Goal: Transaction & Acquisition: Download file/media

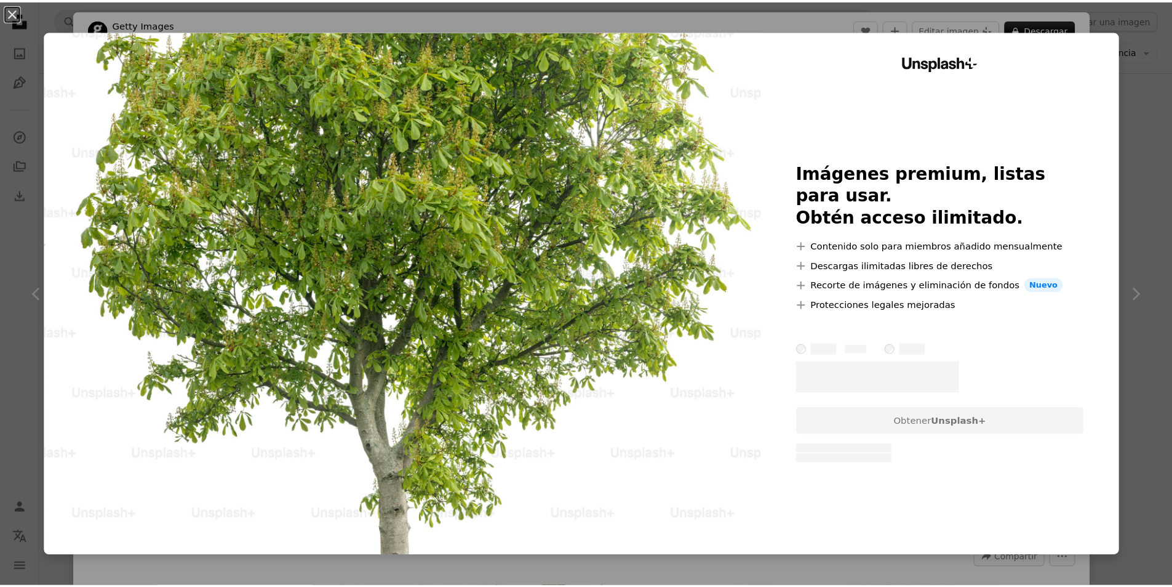
scroll to position [1354, 0]
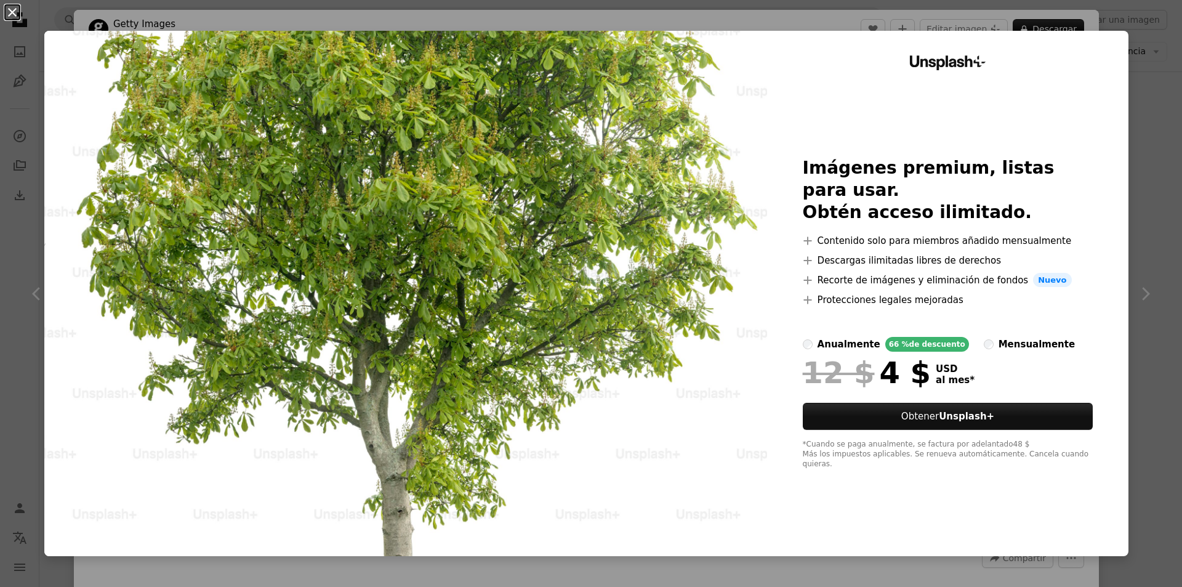
click at [13, 7] on button "An X shape" at bounding box center [12, 12] width 15 height 15
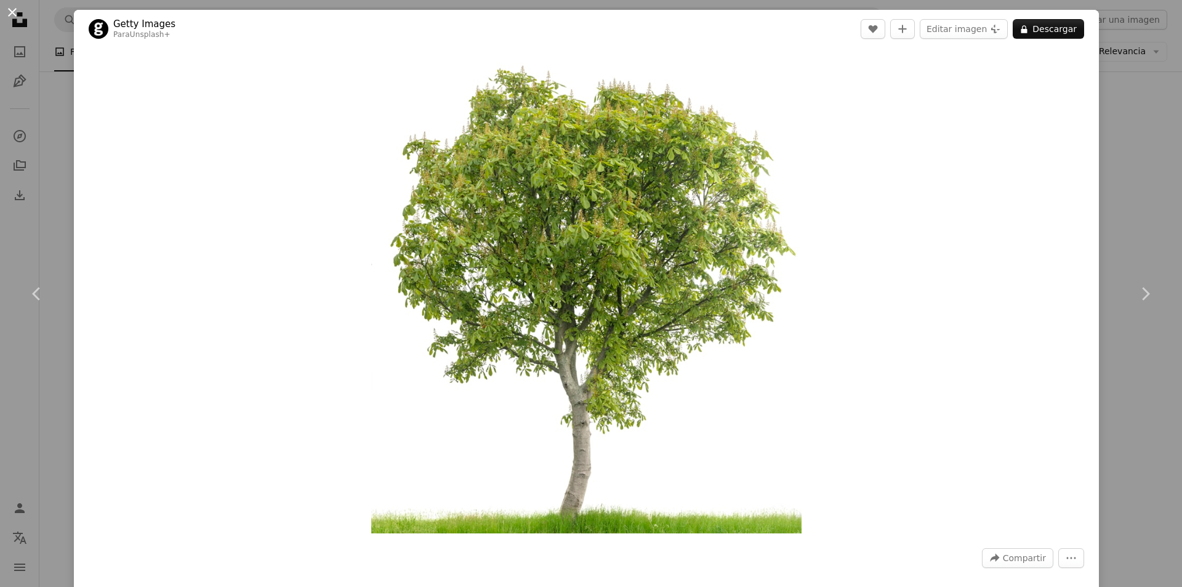
click at [13, 7] on button "An X shape" at bounding box center [12, 12] width 15 height 15
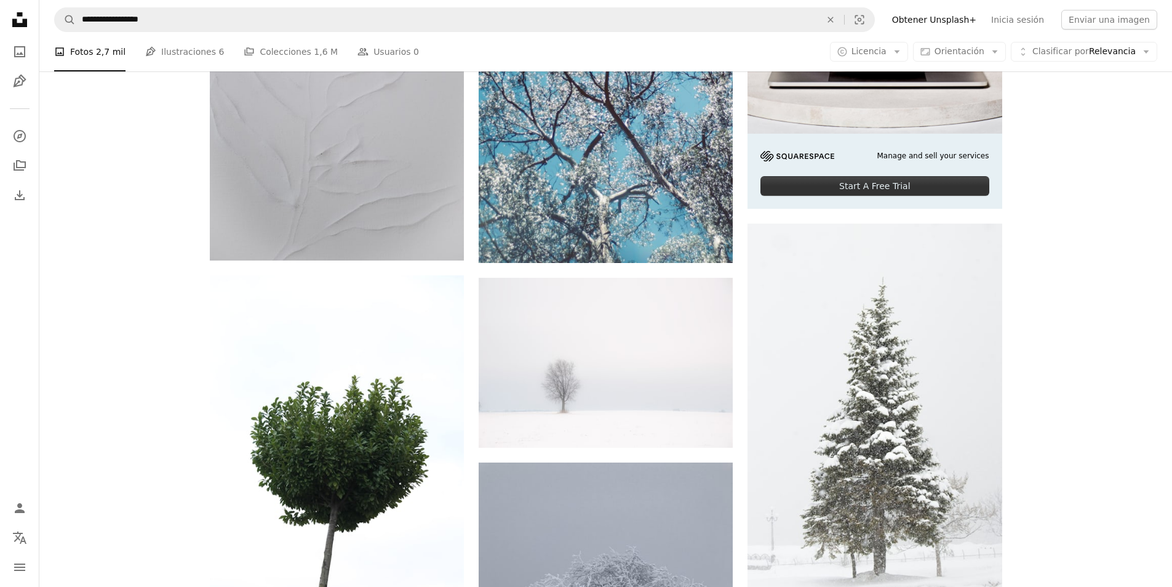
scroll to position [308, 0]
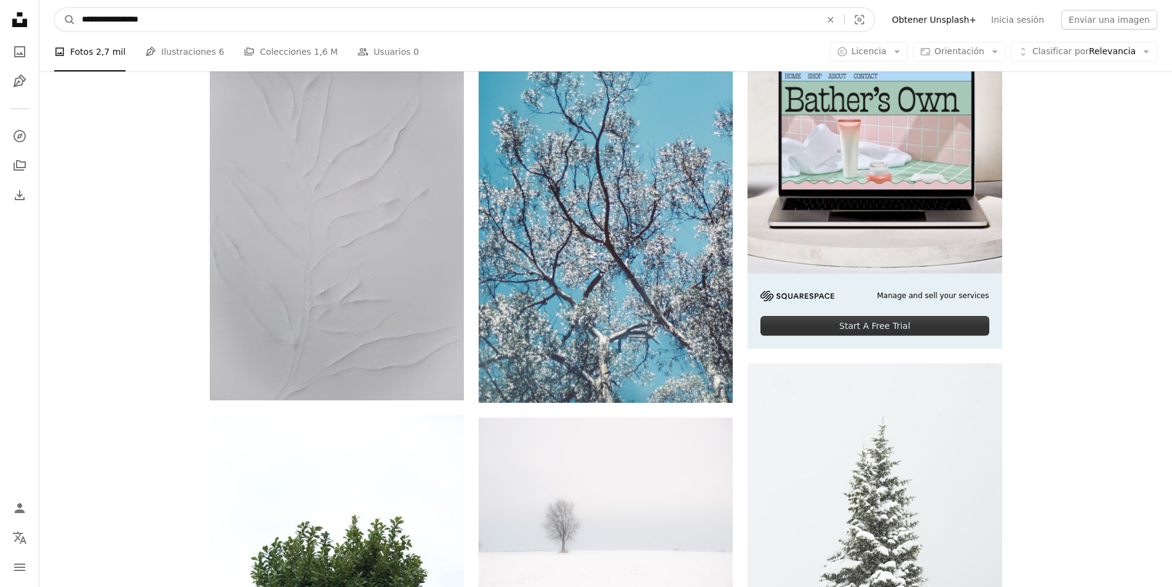
click at [296, 25] on input "**********" at bounding box center [447, 19] width 742 height 23
type input "*****"
click at [55, 8] on button "A magnifying glass" at bounding box center [65, 19] width 21 height 23
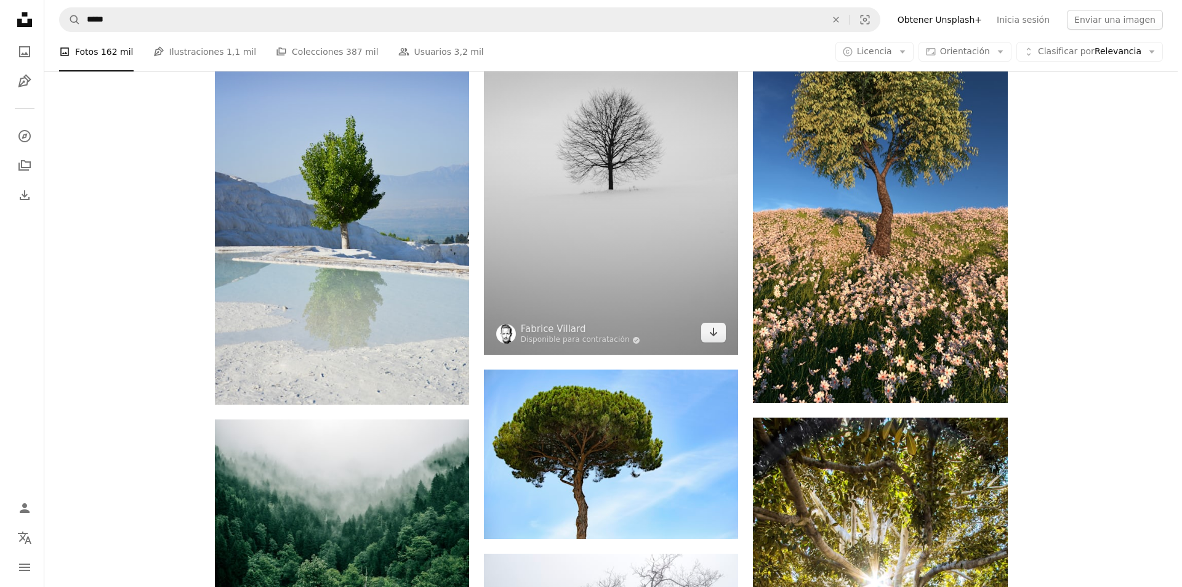
scroll to position [923, 0]
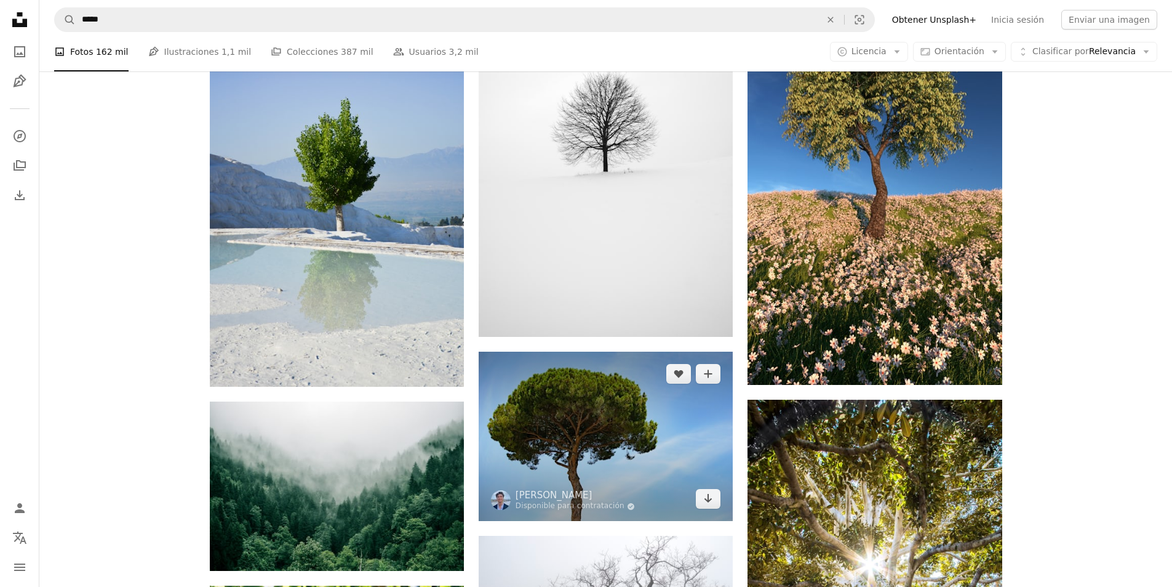
click at [628, 420] on img at bounding box center [606, 435] width 254 height 169
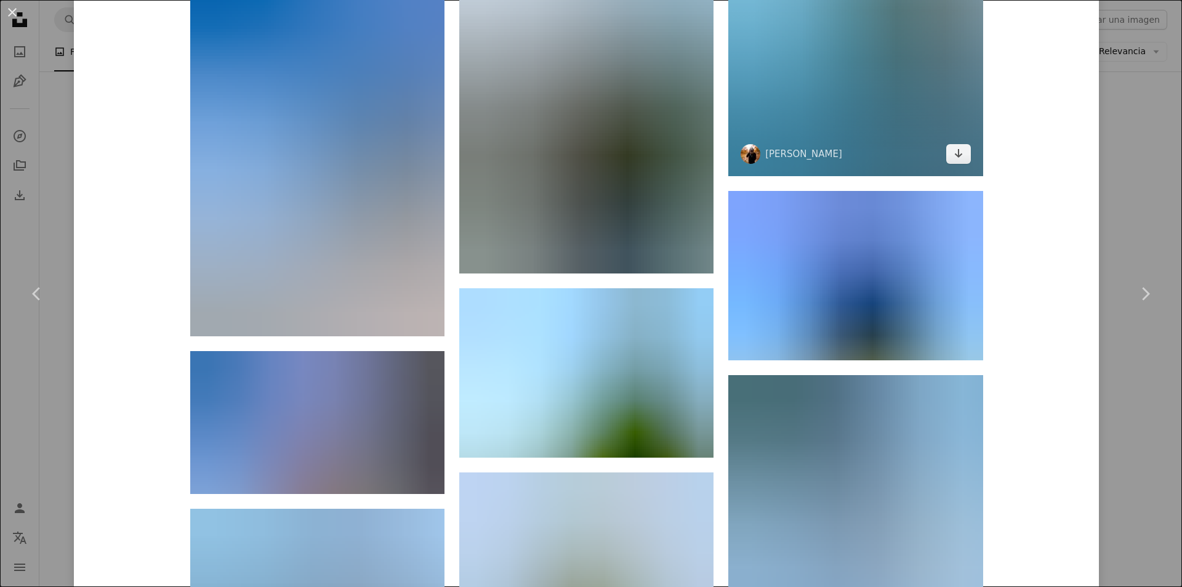
scroll to position [8339, 0]
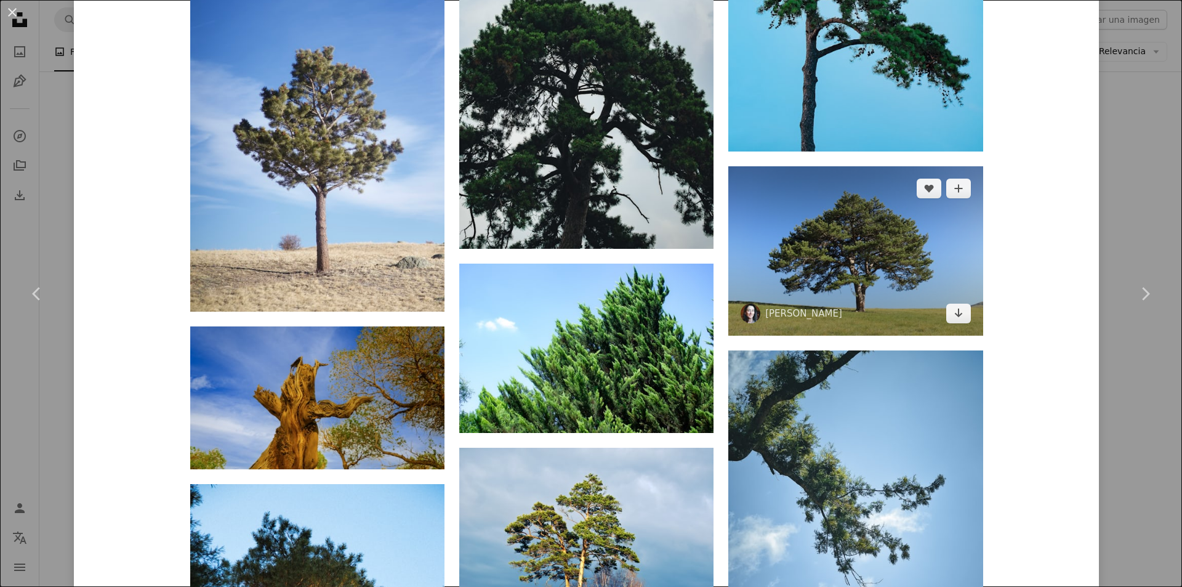
click at [908, 272] on img at bounding box center [855, 250] width 254 height 169
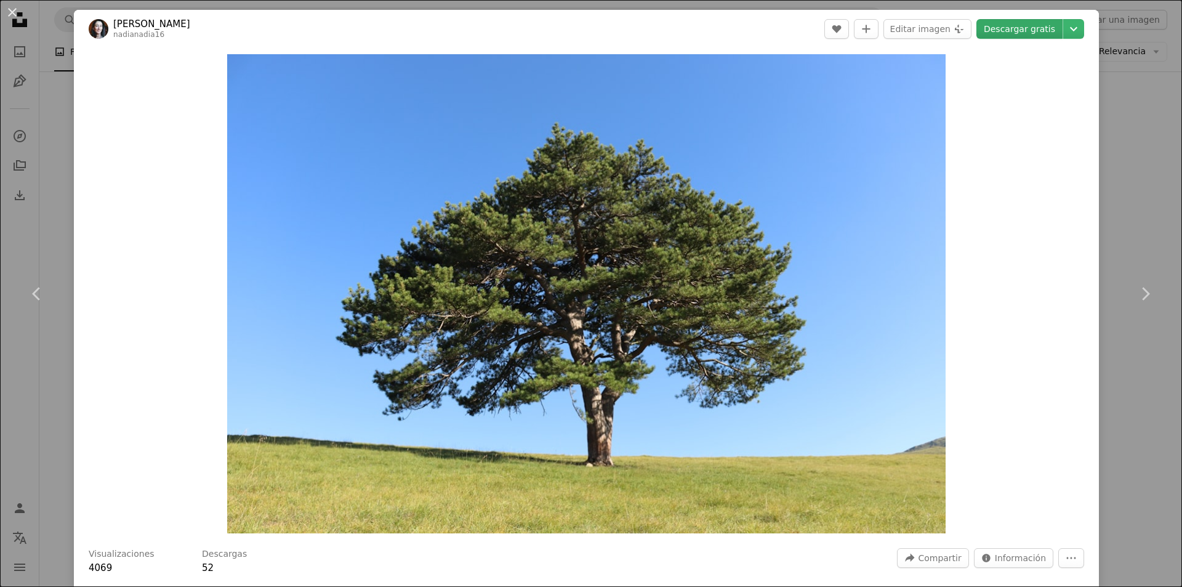
click at [1009, 31] on link "Descargar gratis" at bounding box center [1019, 29] width 86 height 20
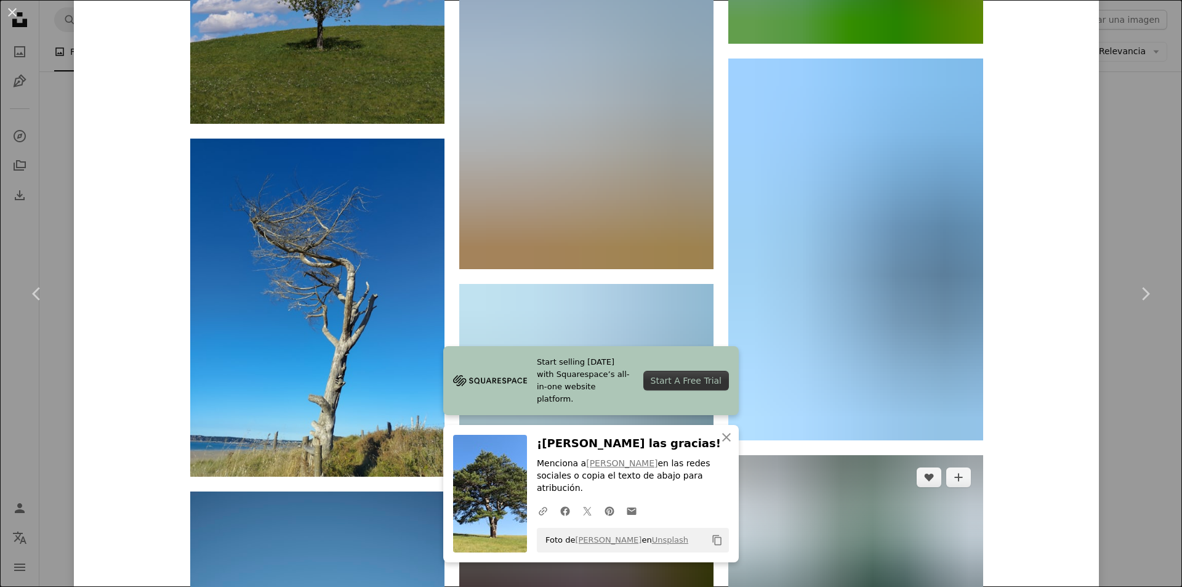
scroll to position [5847, 0]
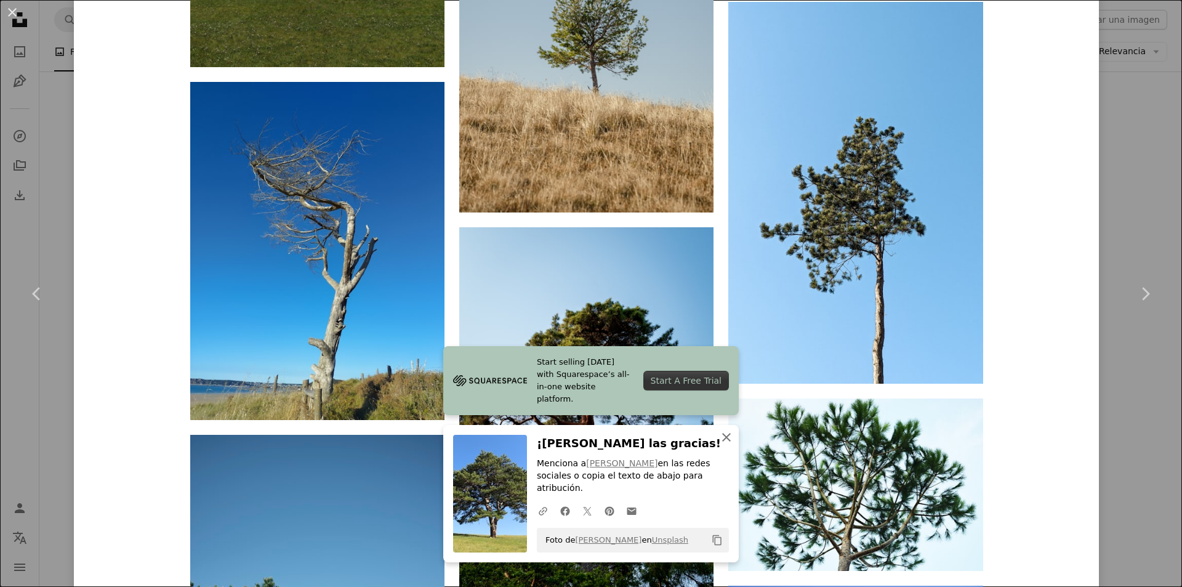
click at [723, 444] on icon "An X shape" at bounding box center [726, 437] width 15 height 15
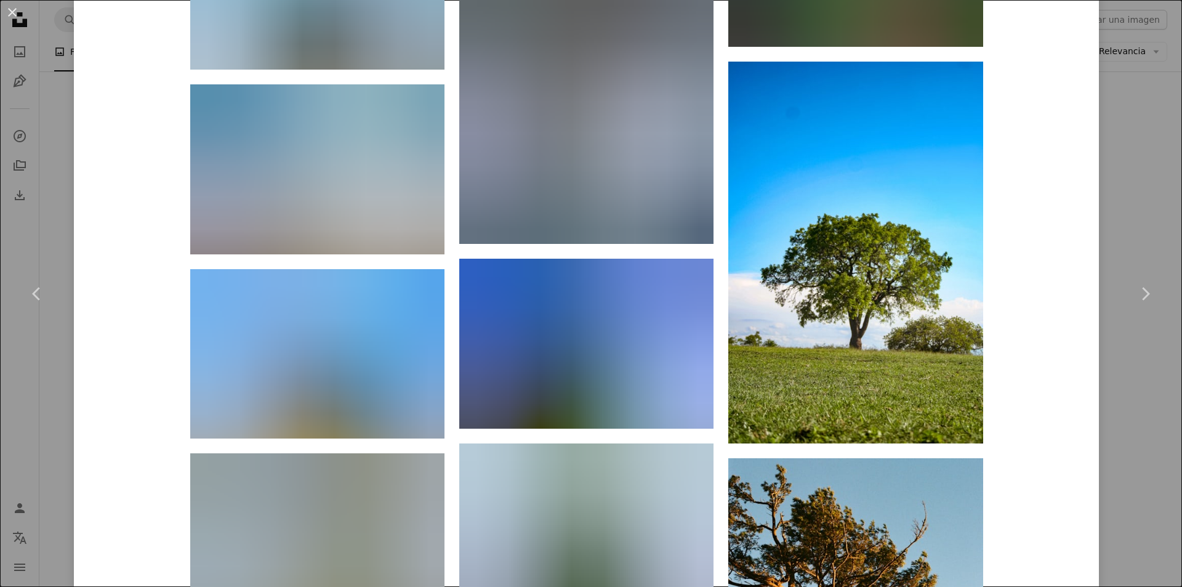
scroll to position [8616, 0]
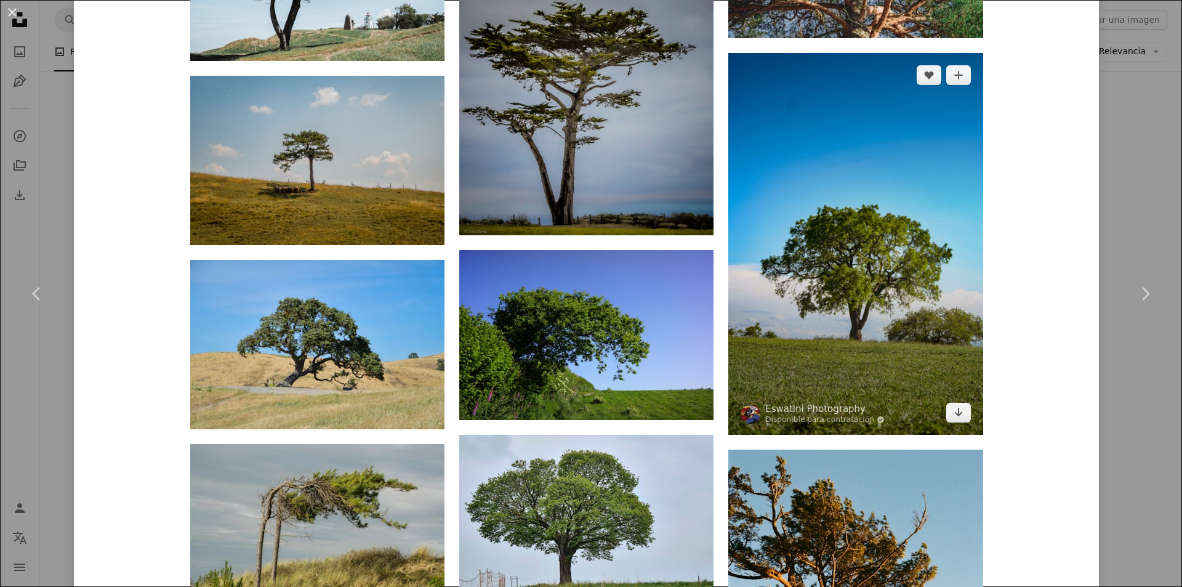
click at [868, 278] on img at bounding box center [855, 244] width 254 height 382
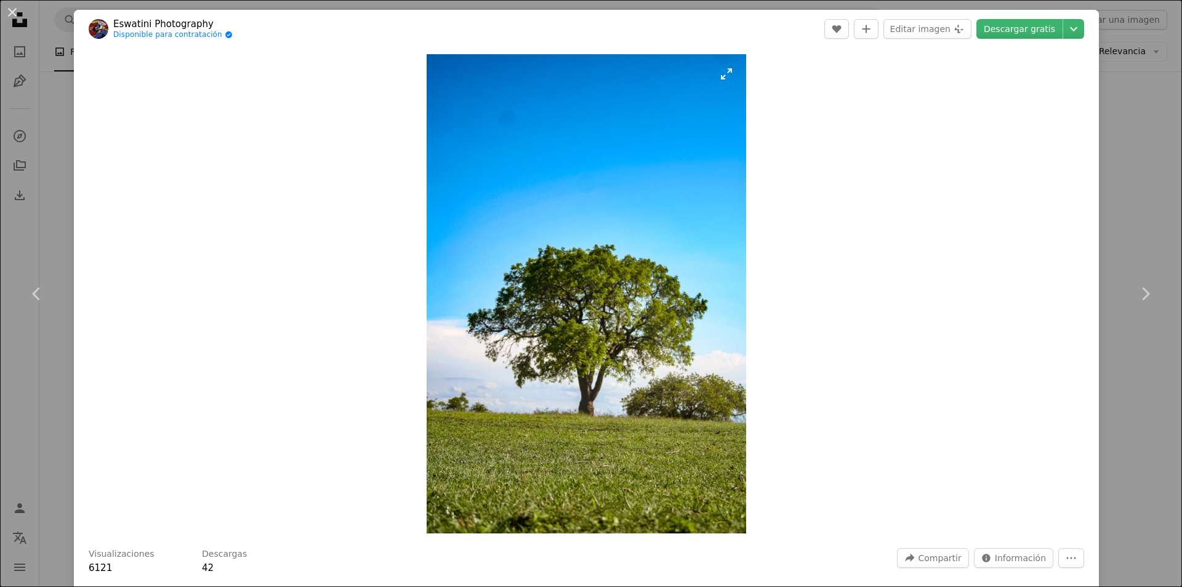
click at [623, 346] on img "Ampliar en esta imagen" at bounding box center [586, 293] width 319 height 479
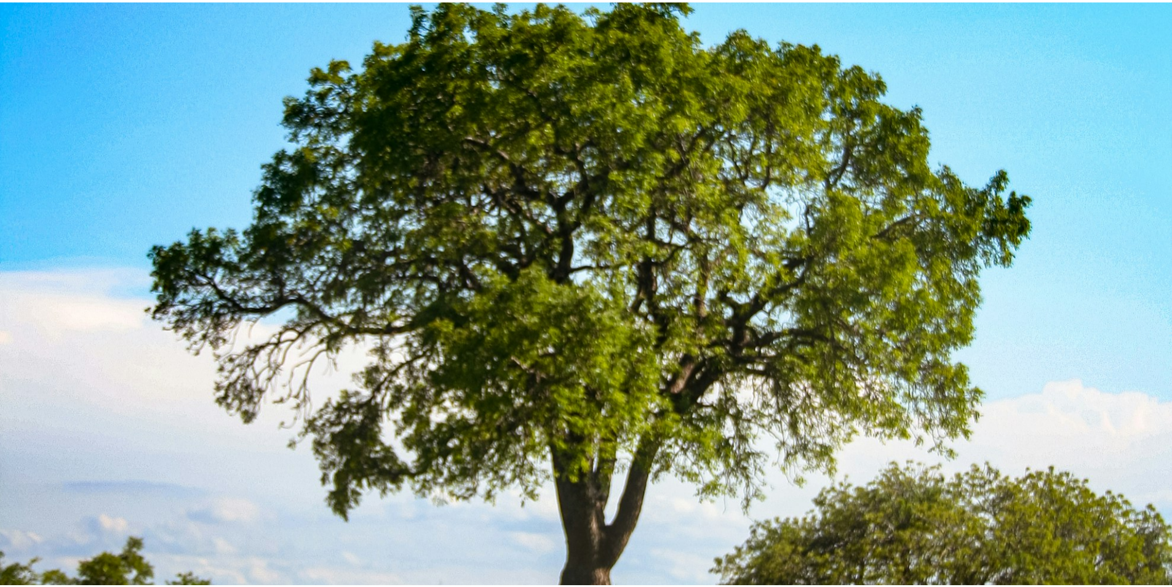
scroll to position [765, 0]
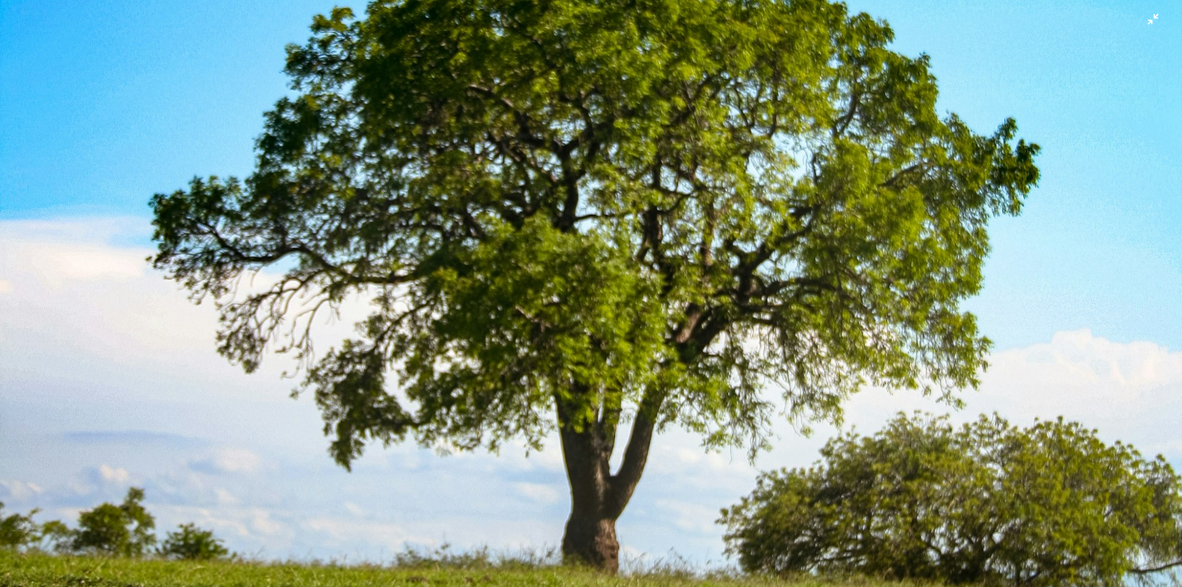
click at [626, 341] on img "Reducir el zoom en esta imagen" at bounding box center [590, 121] width 1183 height 1774
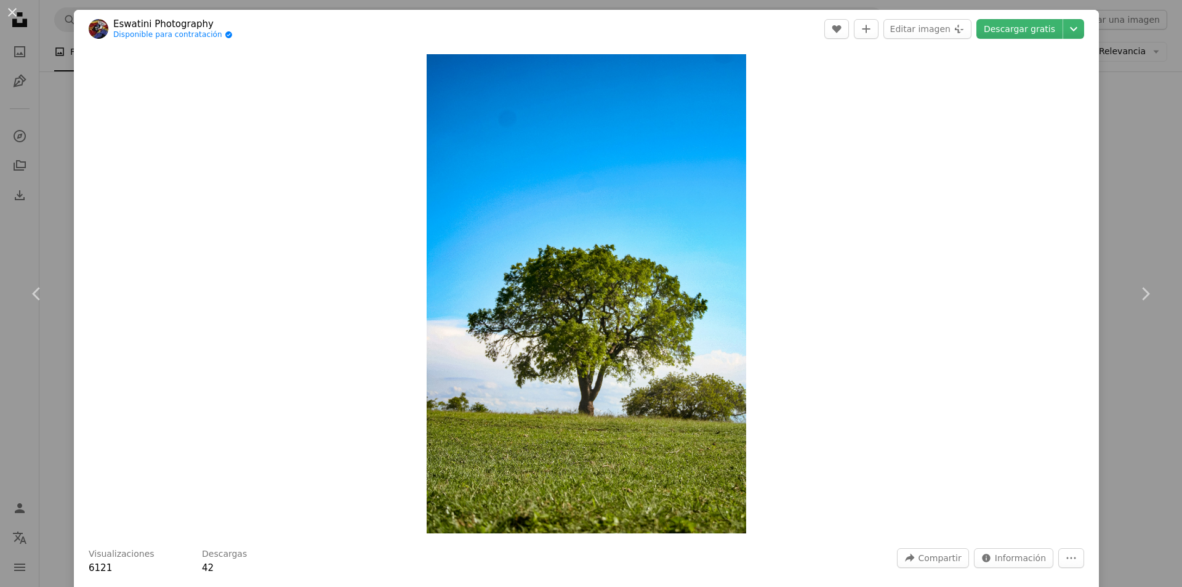
click at [10, 9] on button "An X shape" at bounding box center [12, 12] width 15 height 15
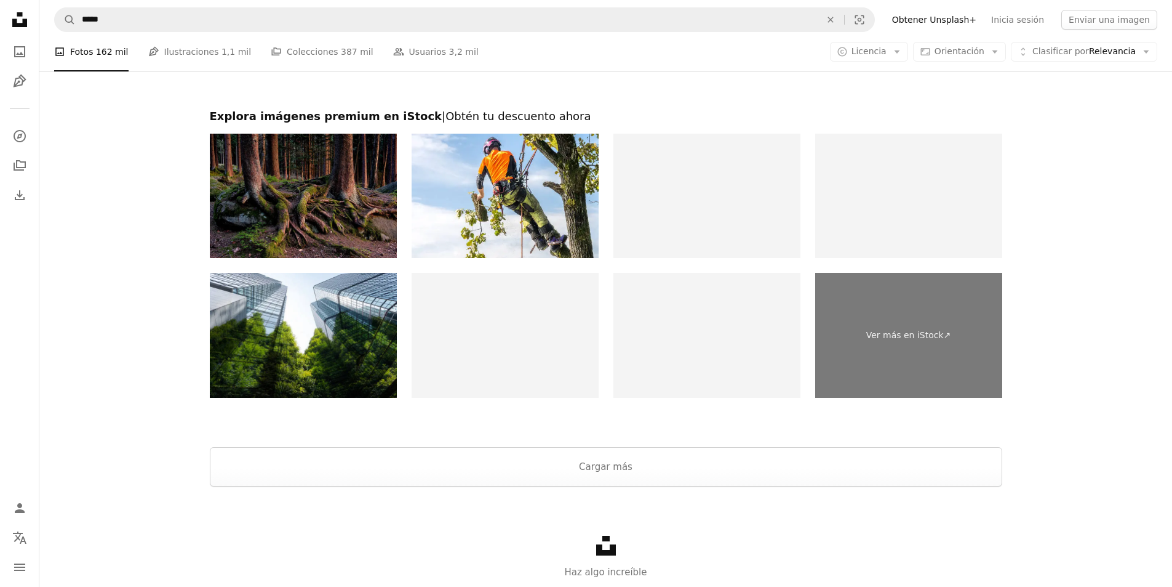
scroll to position [9622, 0]
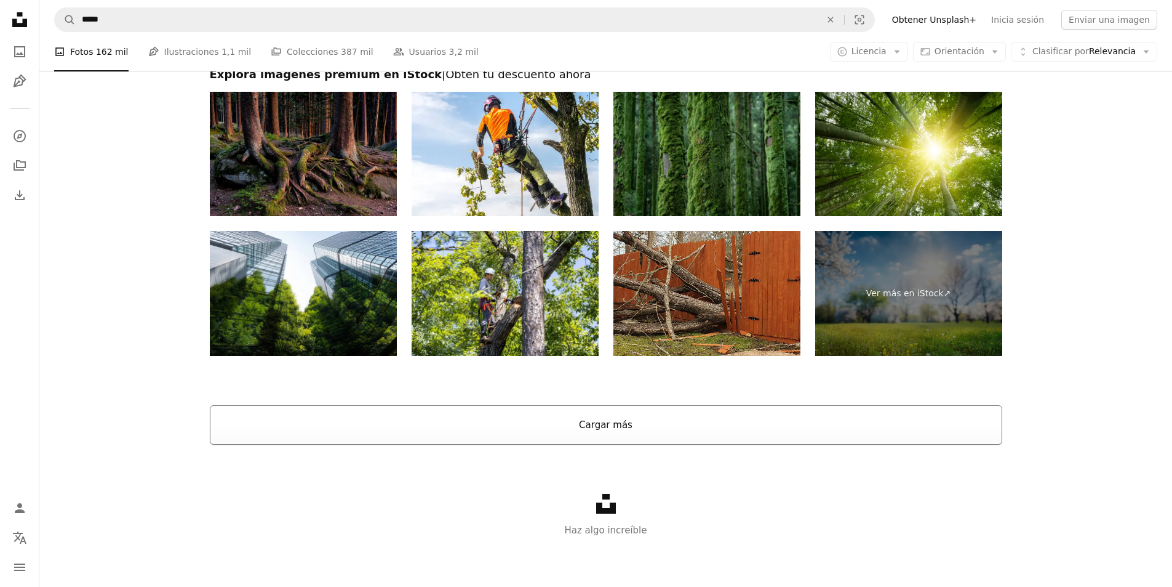
click at [615, 426] on button "Cargar más" at bounding box center [606, 424] width 793 height 39
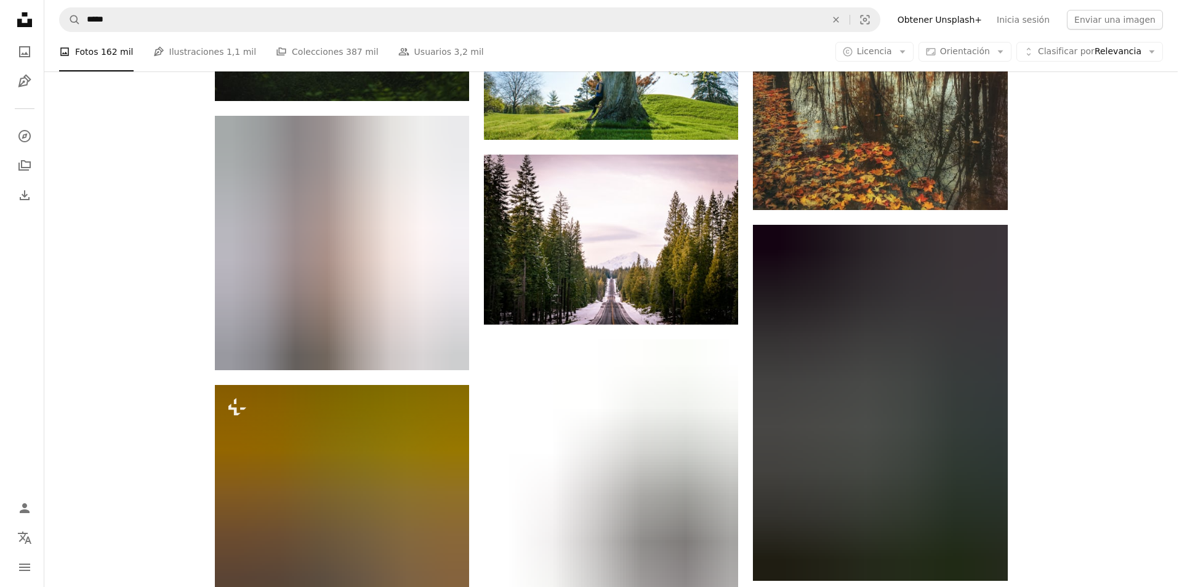
scroll to position [28762, 0]
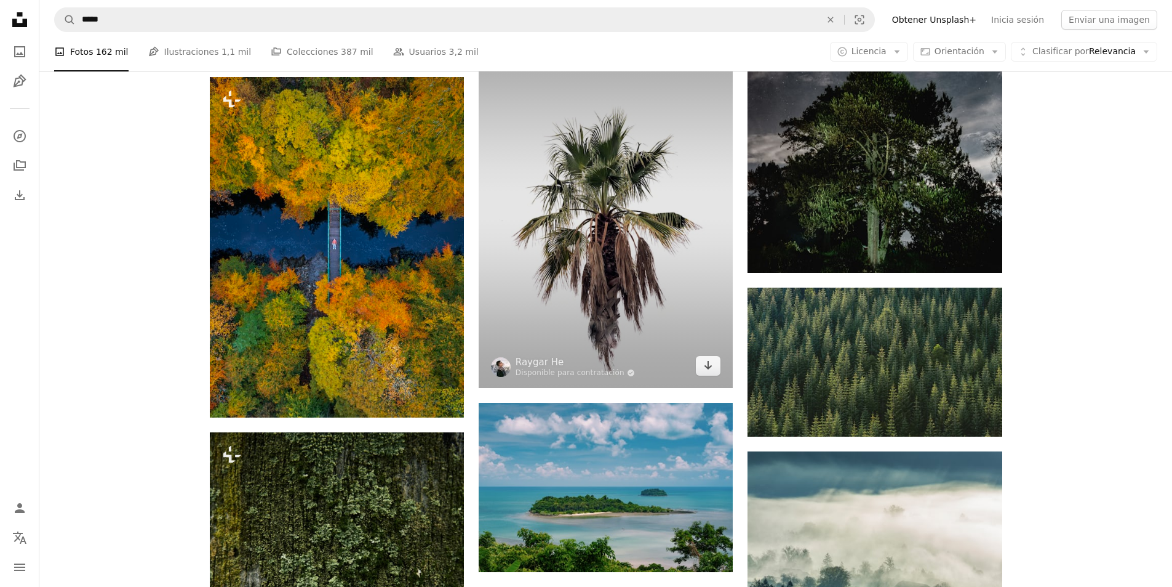
click at [588, 270] on img at bounding box center [606, 209] width 254 height 356
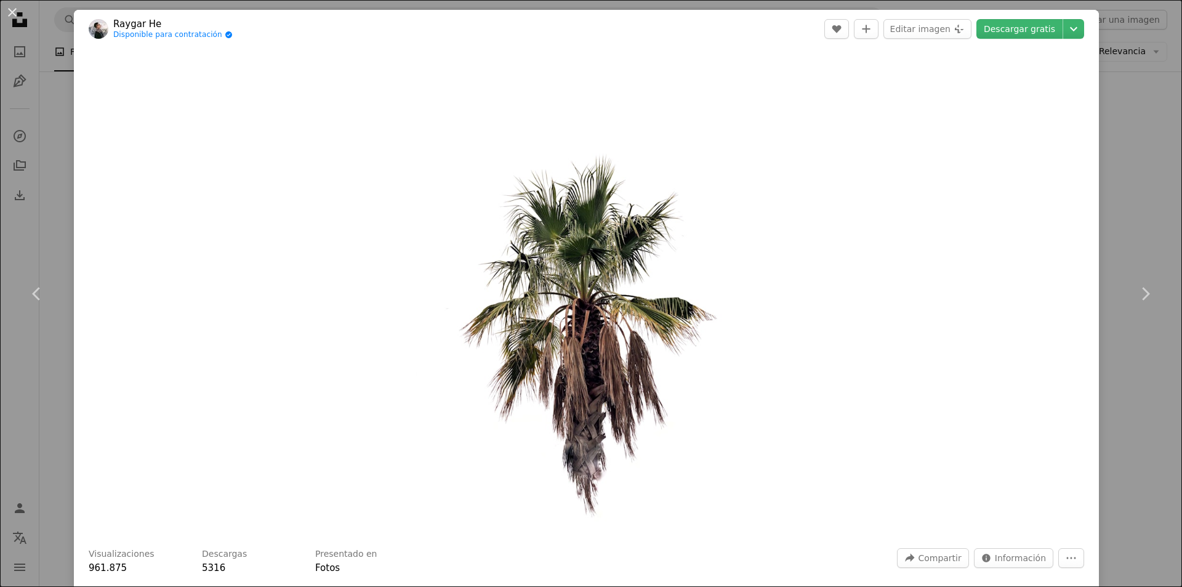
click at [604, 289] on img "Ampliar en esta imagen" at bounding box center [586, 293] width 342 height 479
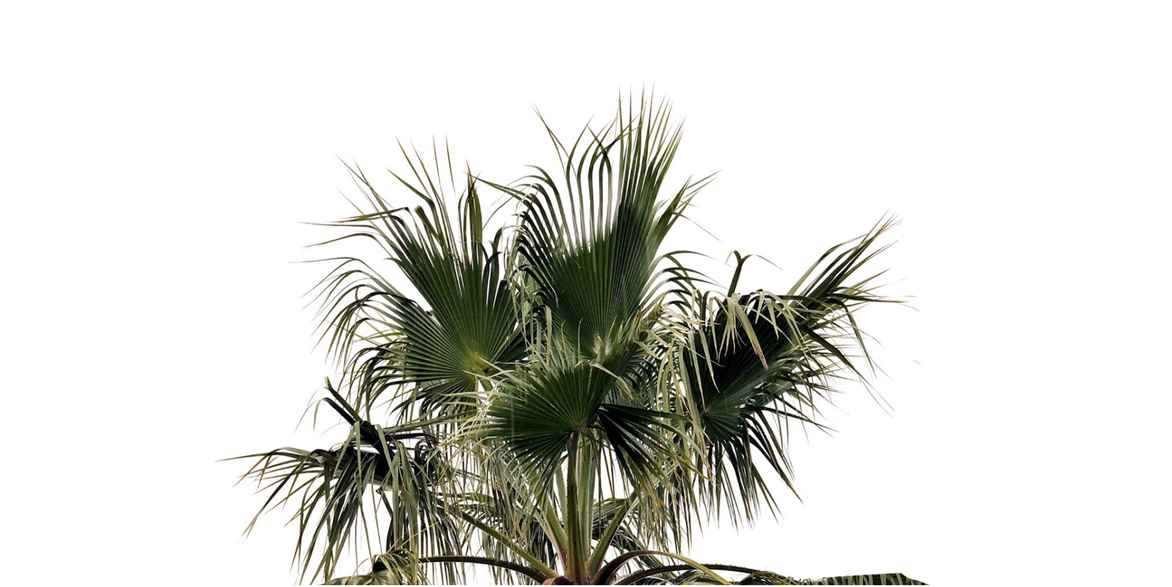
scroll to position [242, 0]
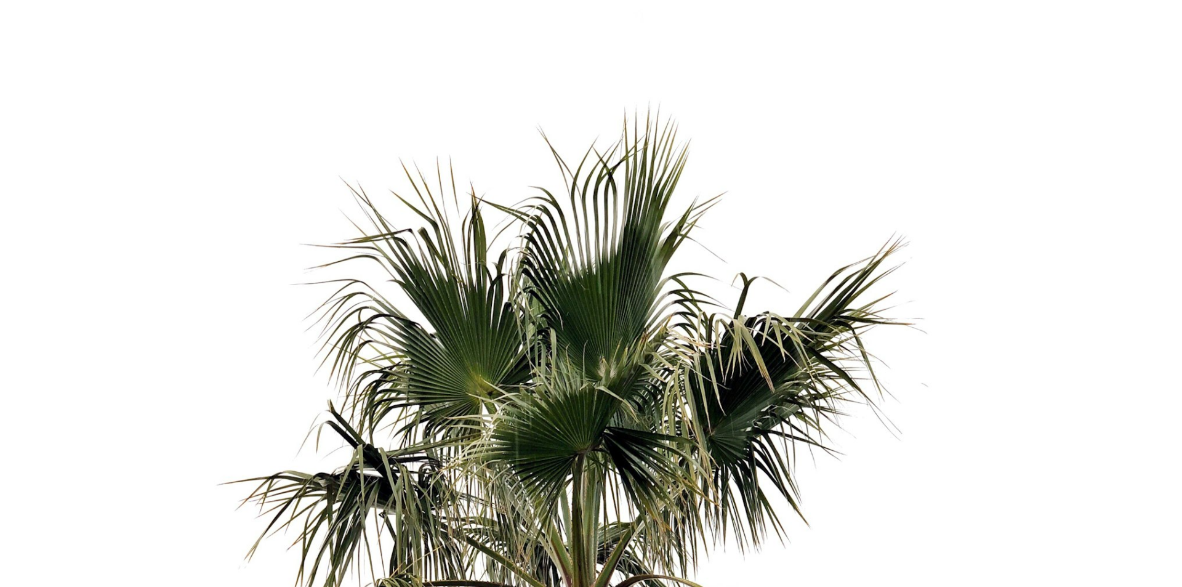
click at [607, 287] on img "Reducir el zoom en esta imagen" at bounding box center [590, 585] width 1183 height 1656
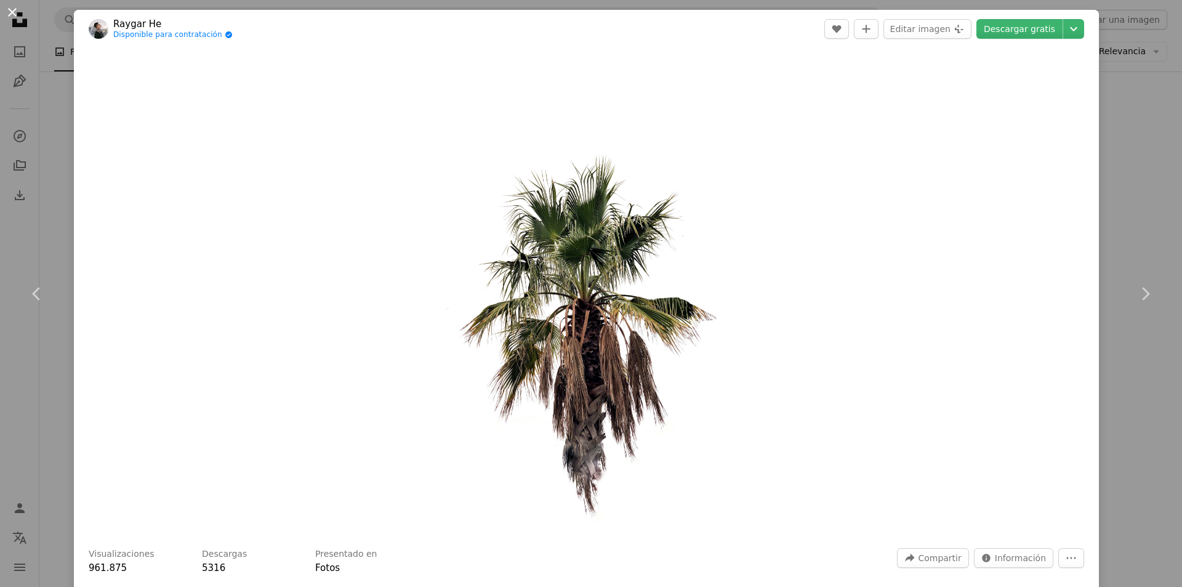
click at [15, 12] on button "An X shape" at bounding box center [12, 12] width 15 height 15
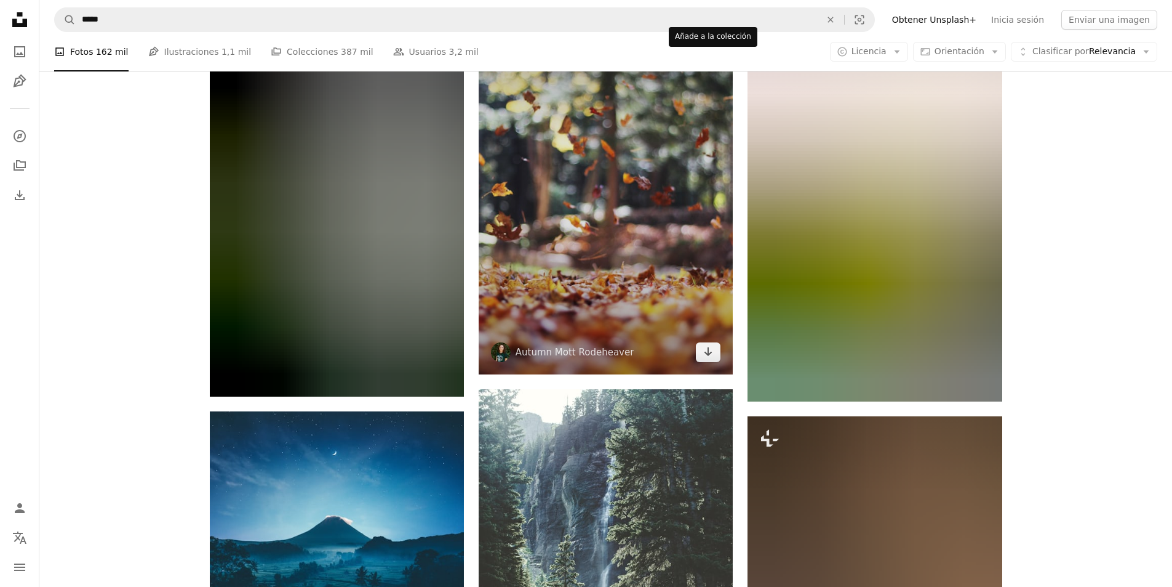
scroll to position [33501, 0]
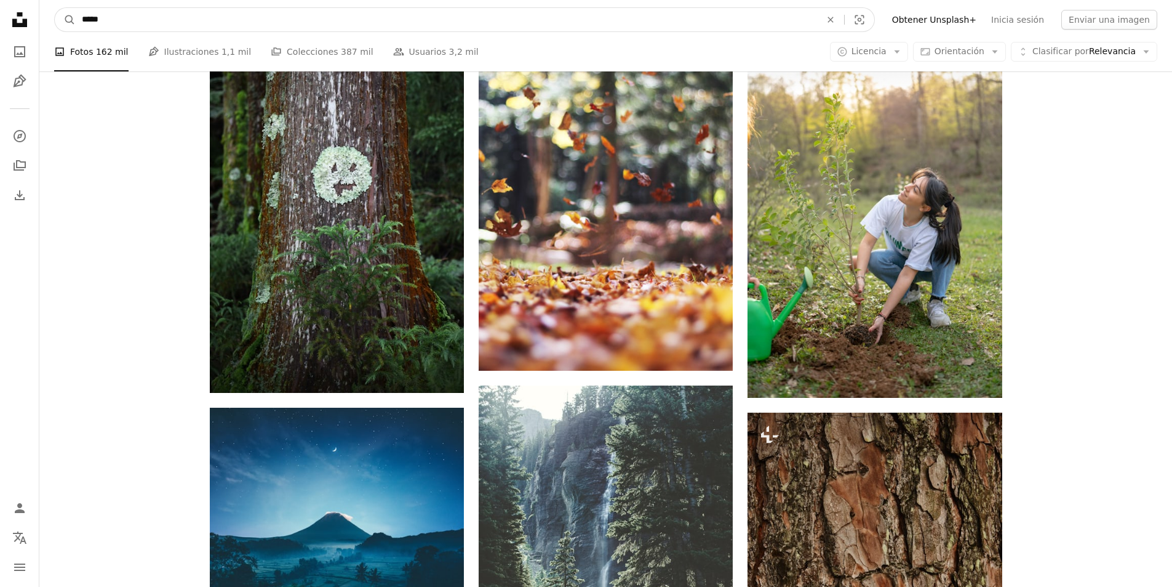
click at [243, 14] on input "*****" at bounding box center [447, 19] width 742 height 23
type input "*"
type input "*******"
click at [55, 8] on button "A magnifying glass" at bounding box center [65, 19] width 21 height 23
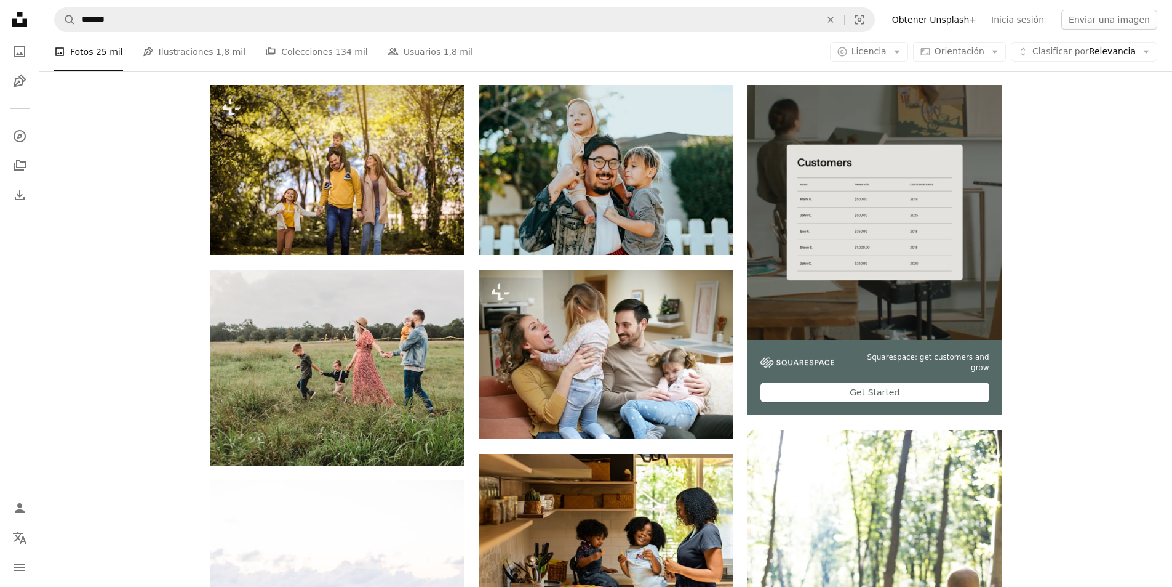
scroll to position [308, 0]
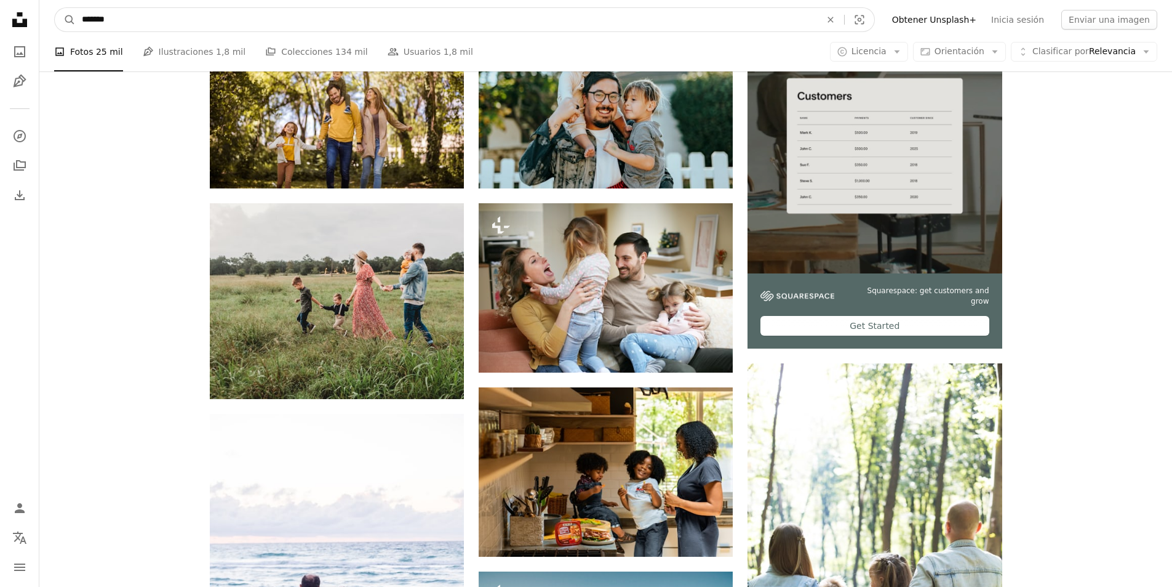
click at [187, 25] on input "*******" at bounding box center [447, 19] width 742 height 23
type input "**********"
click button "A magnifying glass" at bounding box center [65, 19] width 21 height 23
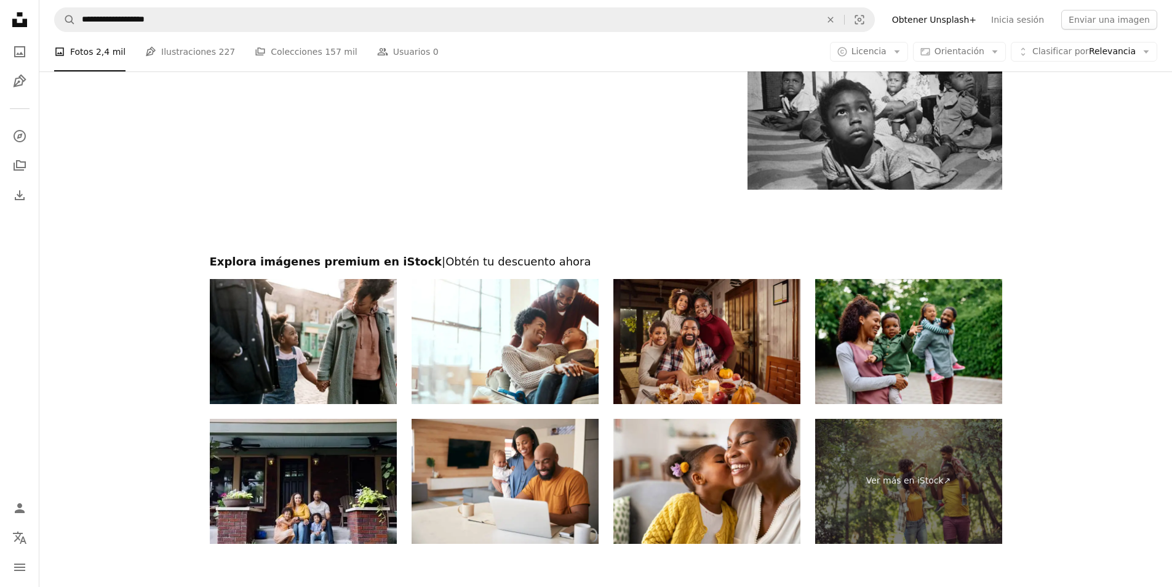
scroll to position [2277, 0]
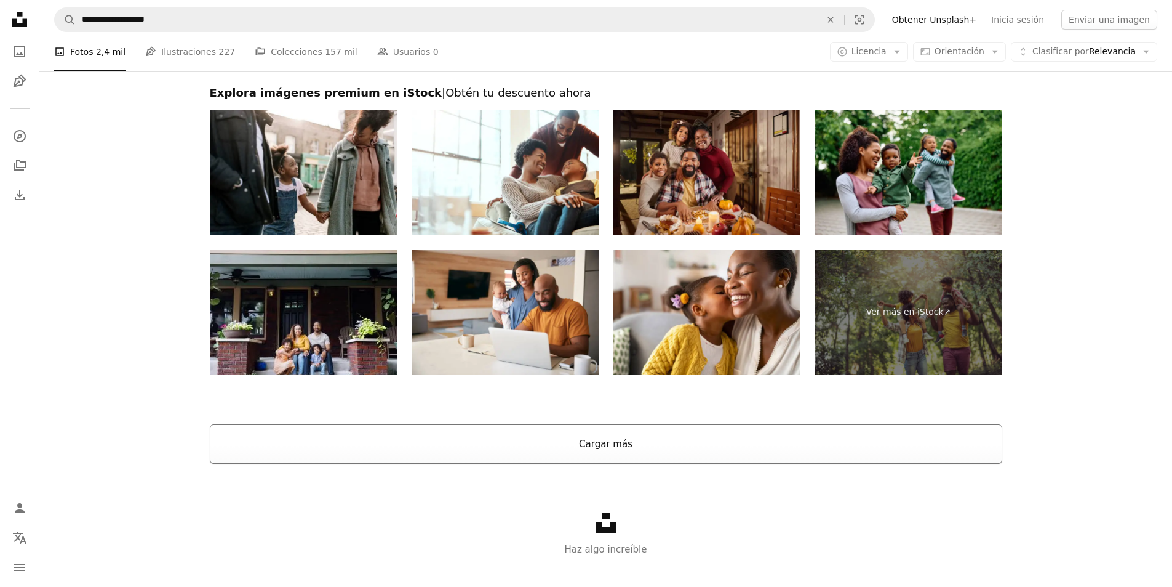
click at [606, 439] on button "Cargar más" at bounding box center [606, 443] width 793 height 39
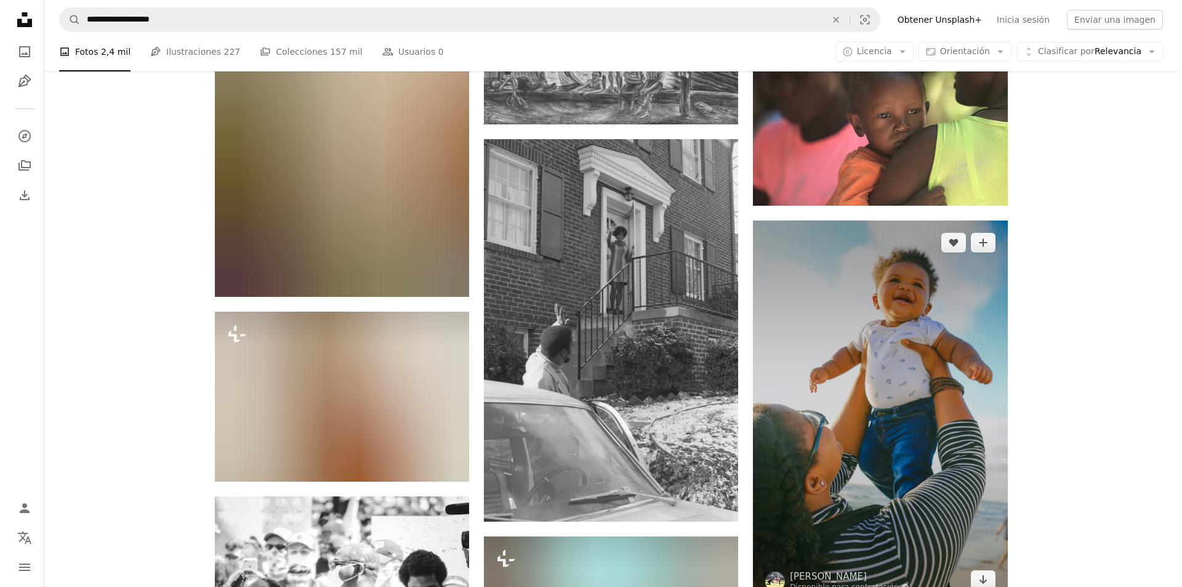
scroll to position [3939, 0]
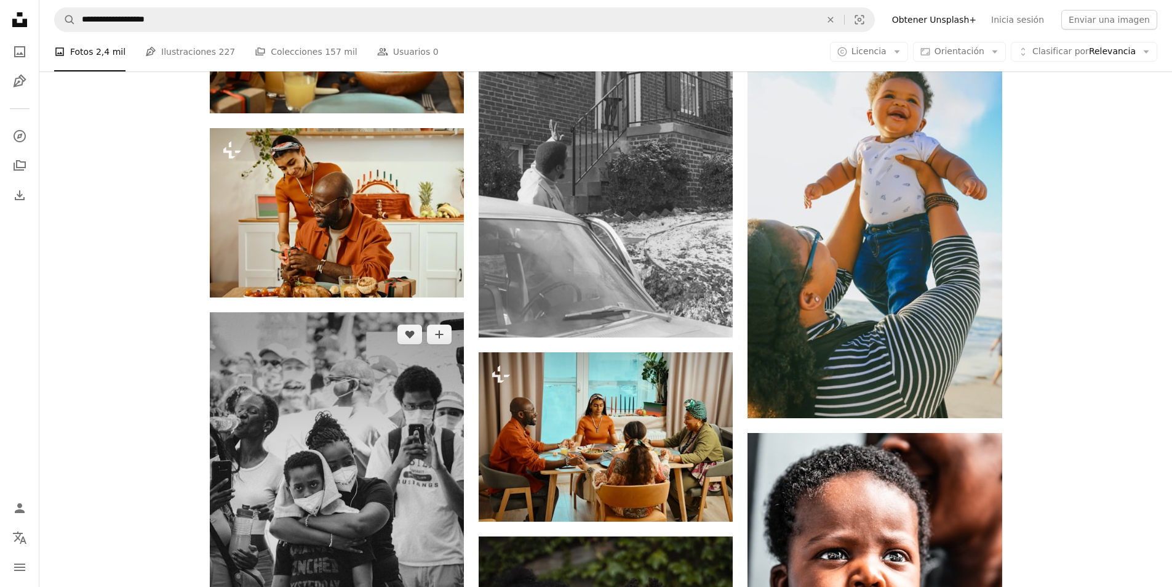
click at [396, 415] on img at bounding box center [337, 503] width 254 height 382
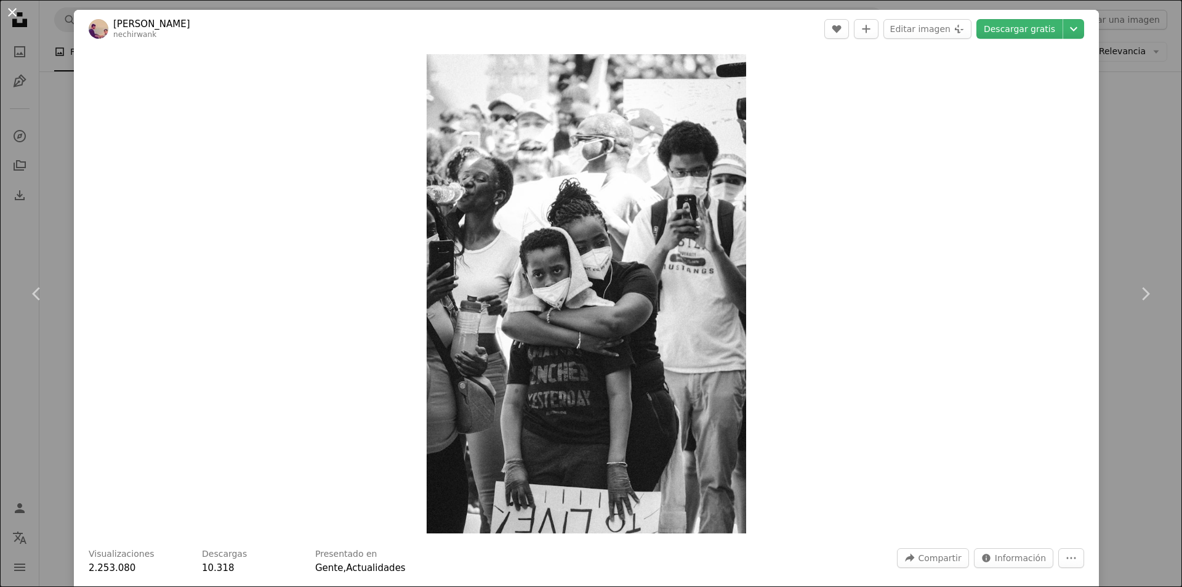
click at [16, 7] on button "An X shape" at bounding box center [12, 12] width 15 height 15
